Goal: Register for event/course

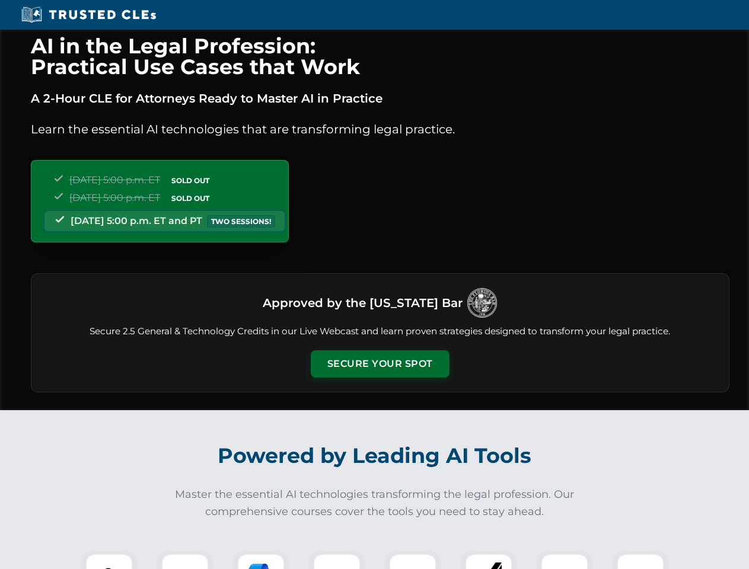
click at [379, 364] on button "Secure Your Spot" at bounding box center [380, 363] width 139 height 27
click at [109, 562] on img at bounding box center [109, 577] width 34 height 34
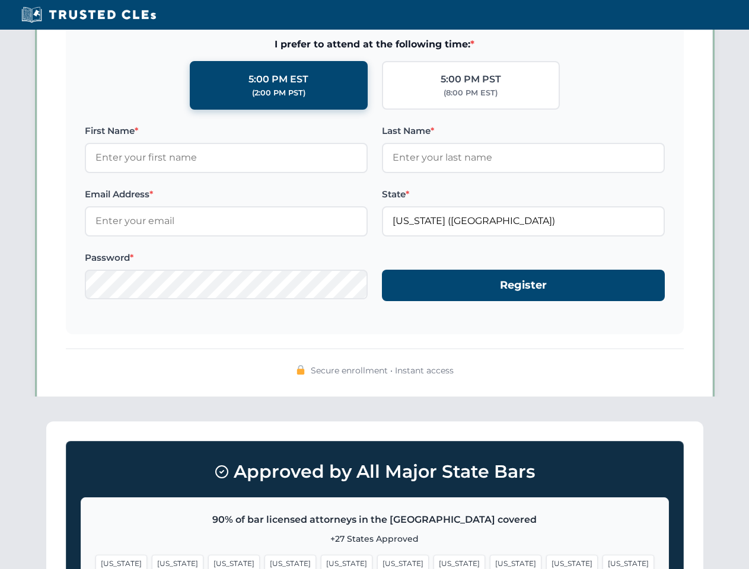
click at [433, 562] on span "[US_STATE]" at bounding box center [459, 563] width 52 height 17
click at [546, 562] on span "[US_STATE]" at bounding box center [572, 563] width 52 height 17
